Goal: Task Accomplishment & Management: Manage account settings

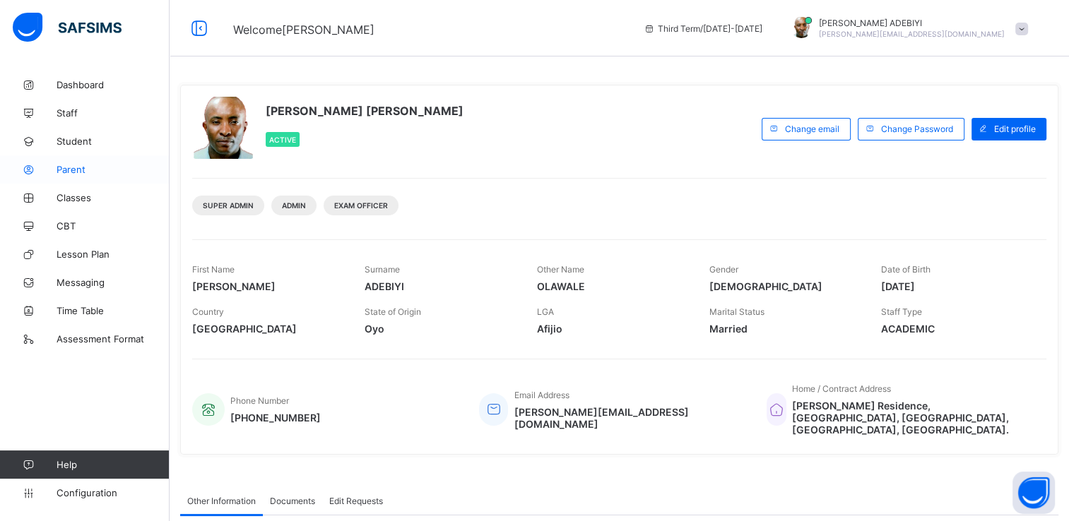
click at [85, 174] on span "Parent" at bounding box center [113, 169] width 113 height 11
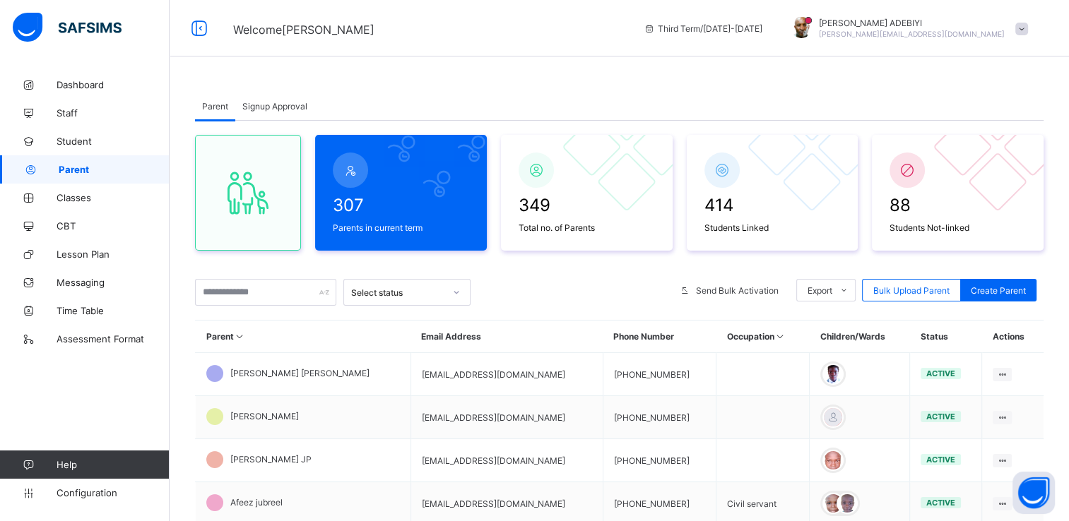
click at [1028, 31] on span at bounding box center [1021, 29] width 13 height 13
click at [996, 164] on span "Logout" at bounding box center [981, 163] width 93 height 16
